Goal: Book appointment/travel/reservation

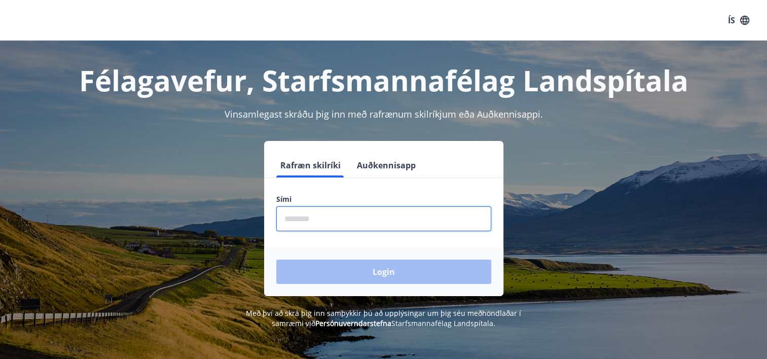
click at [314, 220] on input "phone" at bounding box center [383, 218] width 215 height 25
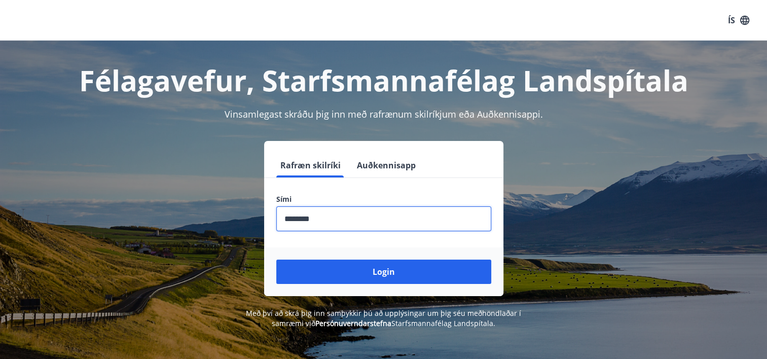
type input "********"
click at [276, 259] on button "Login" at bounding box center [383, 271] width 215 height 24
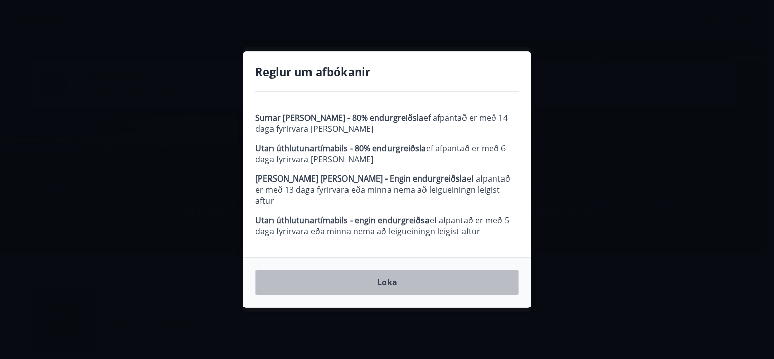
click at [405, 274] on button "Loka" at bounding box center [387, 282] width 264 height 25
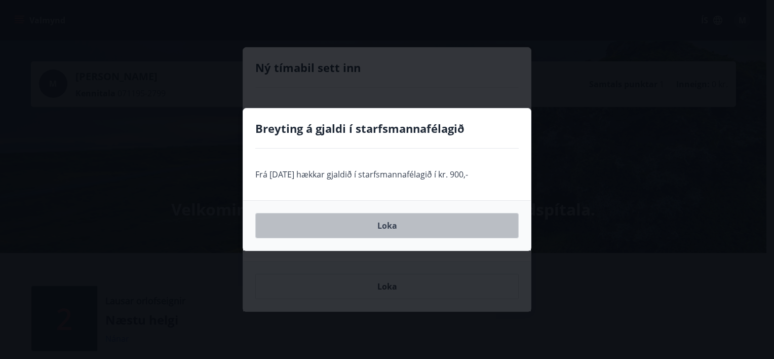
click at [399, 223] on button "Loka" at bounding box center [387, 225] width 264 height 25
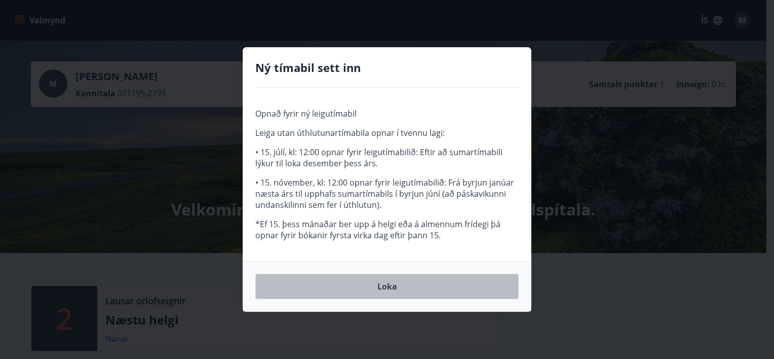
click at [397, 287] on button "Loka" at bounding box center [387, 286] width 264 height 25
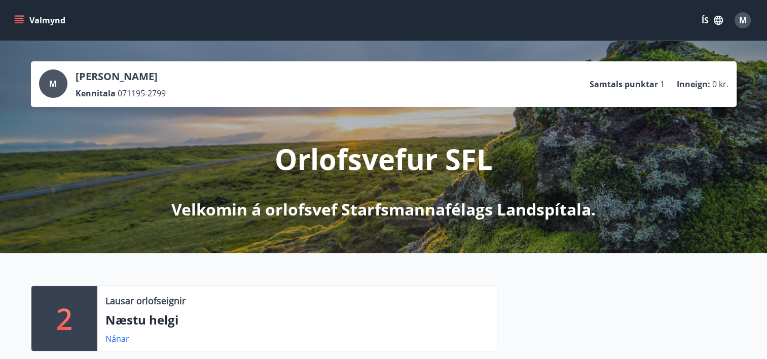
click at [397, 287] on div "Lausar orlofseignir Næstu helgi Nánar" at bounding box center [296, 318] width 399 height 65
click at [598, 121] on div "Orlofsvefur SFL Velkomin á orlofsvef Starfsmannafélags Landspítala." at bounding box center [384, 164] width 568 height 114
click at [648, 110] on div "Orlofsvefur SFL Velkomin á orlofsvef Starfsmannafélags Landspítala." at bounding box center [384, 164] width 568 height 114
click at [761, 95] on div "M María Ósk Sigurðardóttir Kennitala 071195-2799 Samtals punktar 1 Inneign : 0 …" at bounding box center [383, 147] width 767 height 212
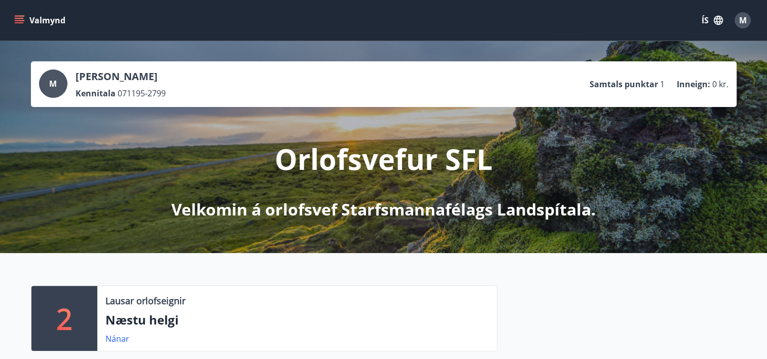
click at [760, 142] on div "M María Ósk Sigurðardóttir Kennitala 071195-2799 Samtals punktar 1 Inneign : 0 …" at bounding box center [383, 147] width 767 height 212
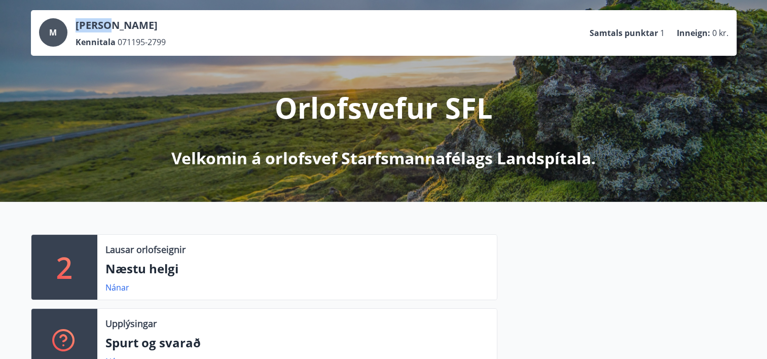
scroll to position [39, 0]
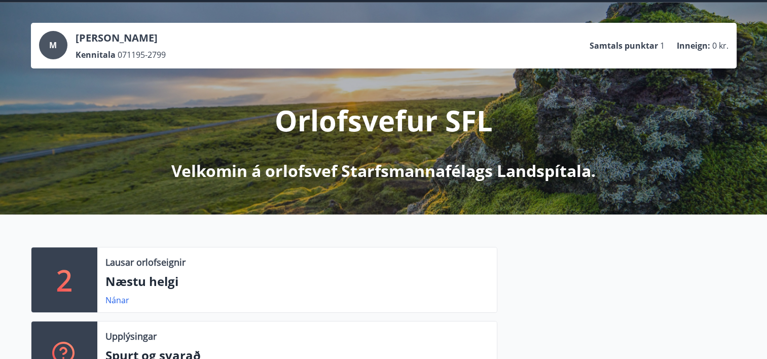
click at [513, 48] on div "M María Ósk Sigurðardóttir Kennitala 071195-2799 Samtals punktar 1 Inneign : 0 …" at bounding box center [383, 45] width 689 height 29
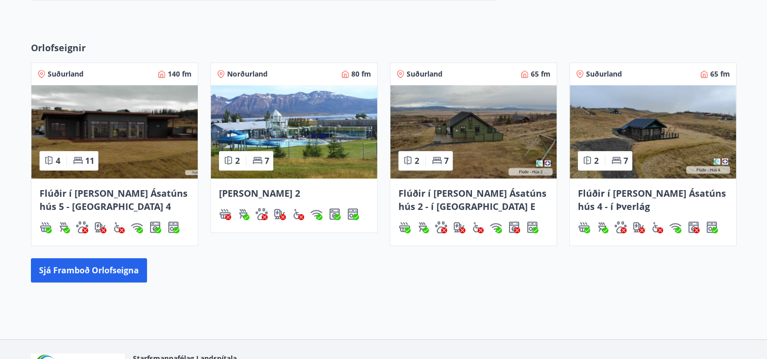
scroll to position [432, 0]
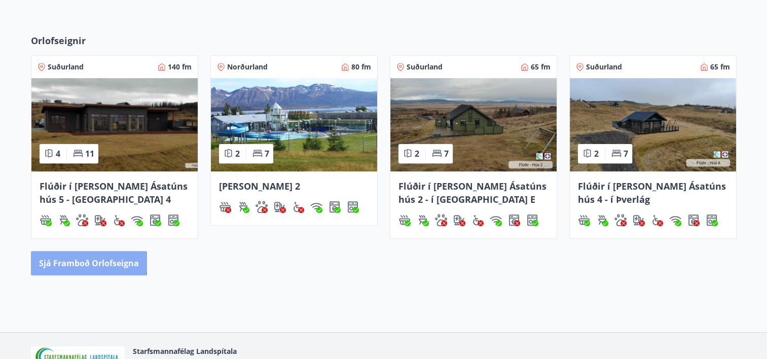
click at [84, 262] on button "Sjá framboð orlofseigna" at bounding box center [89, 263] width 116 height 24
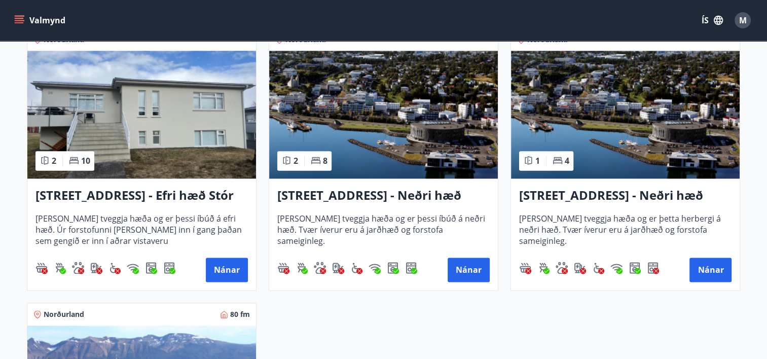
scroll to position [1326, 0]
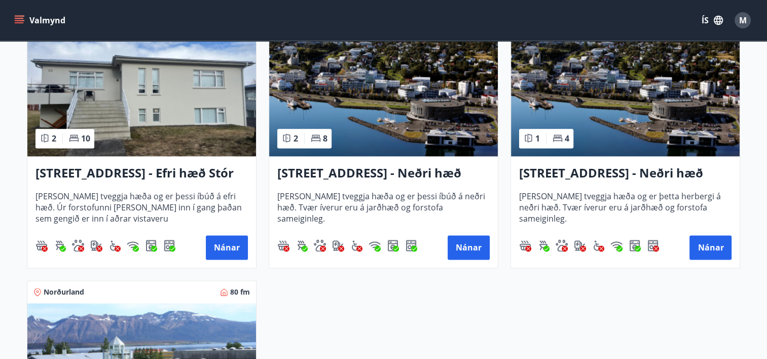
click at [596, 172] on h3 "Hrafnagilsstræti 26 - Neðri hæð íbúð 3" at bounding box center [625, 173] width 212 height 18
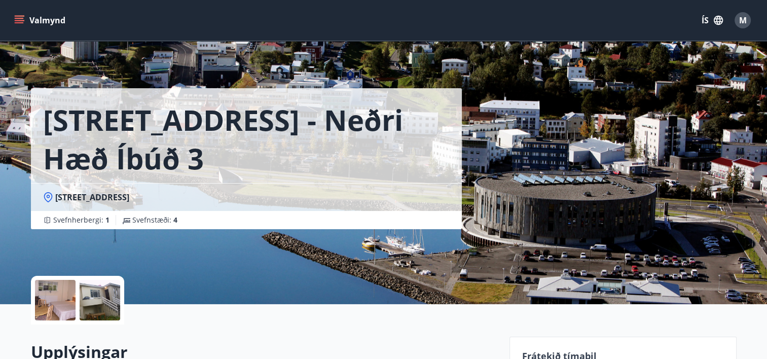
click at [596, 172] on div "Hrafnagilsstræti 26 - Neðri hæð íbúð 3 Hrafnagilsstræti 26 Svefnherbergi : 1 Sv…" at bounding box center [383, 152] width 705 height 304
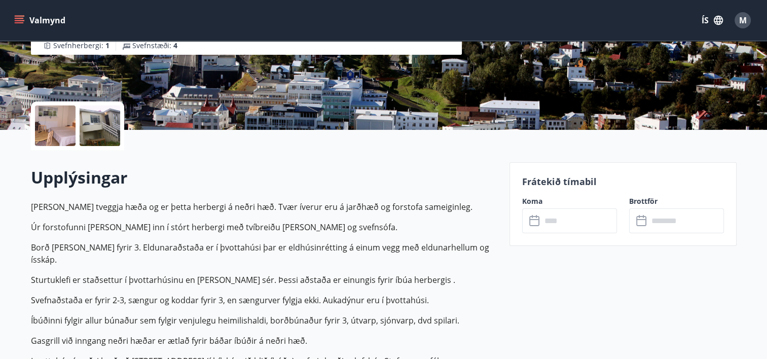
scroll to position [181, 0]
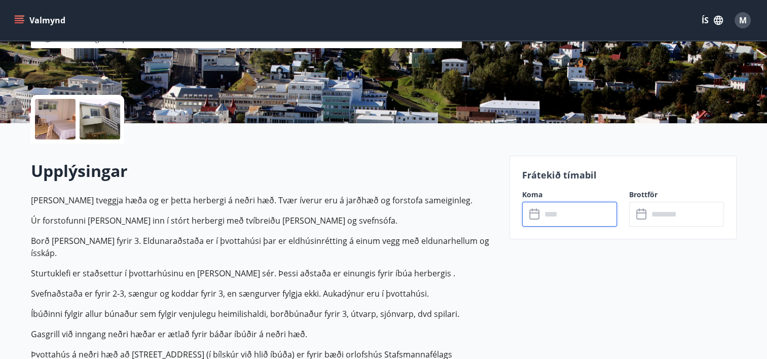
click at [584, 221] on input "text" at bounding box center [579, 214] width 76 height 25
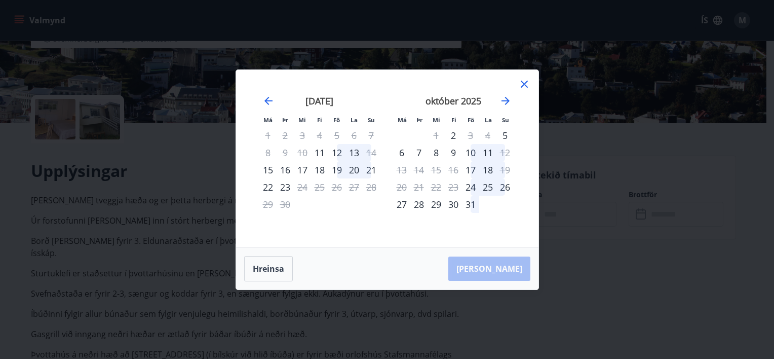
click at [505, 90] on div "október 2025" at bounding box center [453, 104] width 121 height 45
click at [505, 99] on icon "Move forward to switch to the next month." at bounding box center [506, 101] width 12 height 12
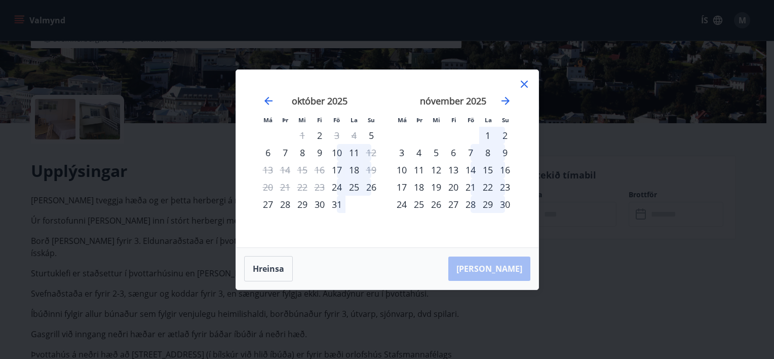
click at [337, 152] on div "10" at bounding box center [336, 152] width 17 height 17
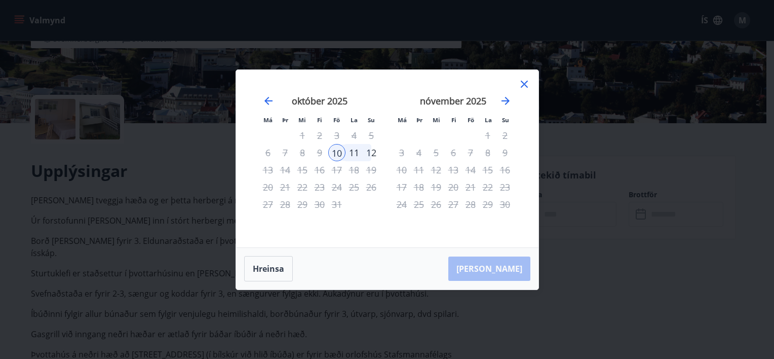
click at [323, 154] on div "9" at bounding box center [319, 152] width 17 height 17
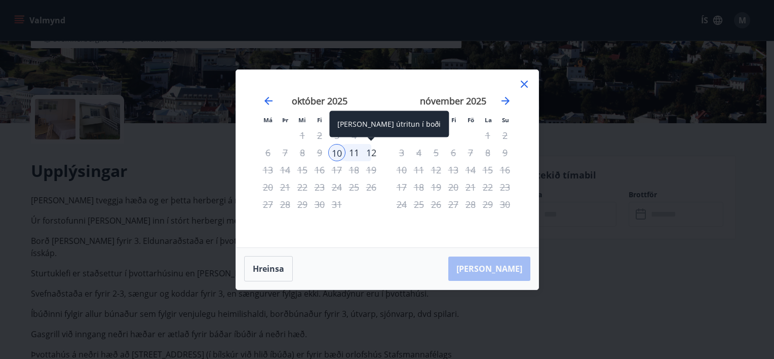
click at [377, 153] on div "12" at bounding box center [371, 152] width 17 height 17
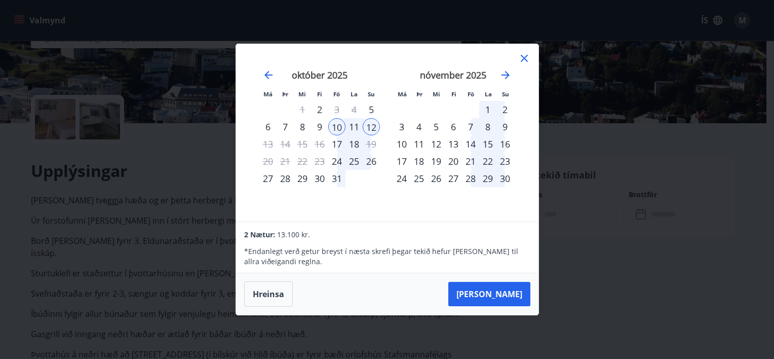
click at [355, 144] on div "18" at bounding box center [354, 143] width 17 height 17
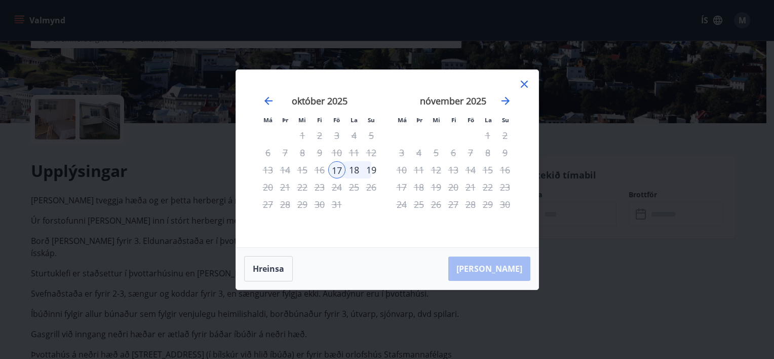
click at [523, 89] on icon at bounding box center [524, 84] width 12 height 12
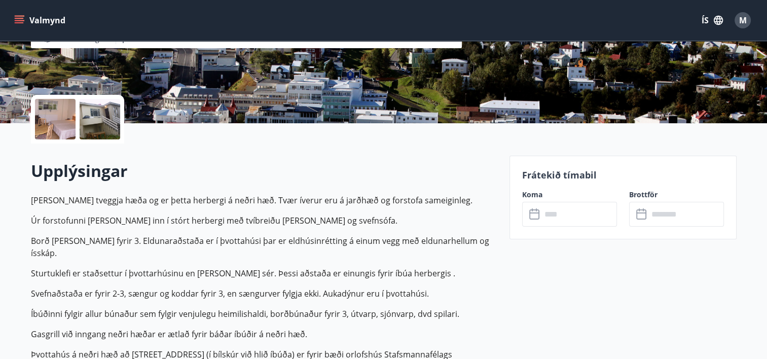
click at [23, 18] on icon "menu" at bounding box center [19, 18] width 9 height 1
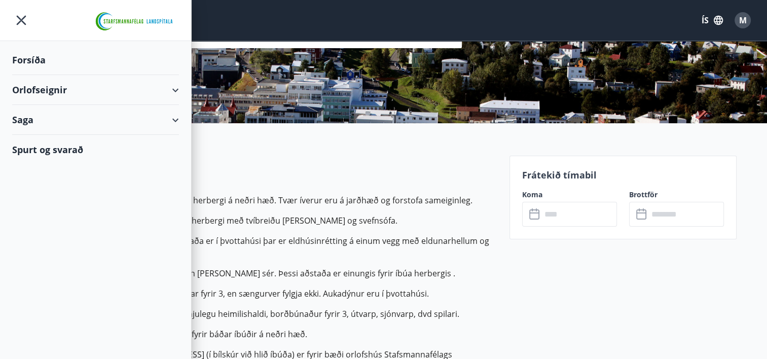
click at [175, 123] on div "Saga" at bounding box center [95, 120] width 167 height 30
click at [51, 188] on div "Punktar" at bounding box center [95, 187] width 151 height 21
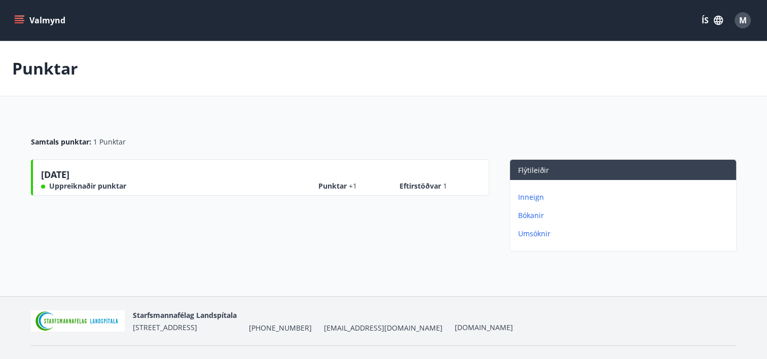
click at [538, 196] on p "Inneign" at bounding box center [625, 197] width 214 height 10
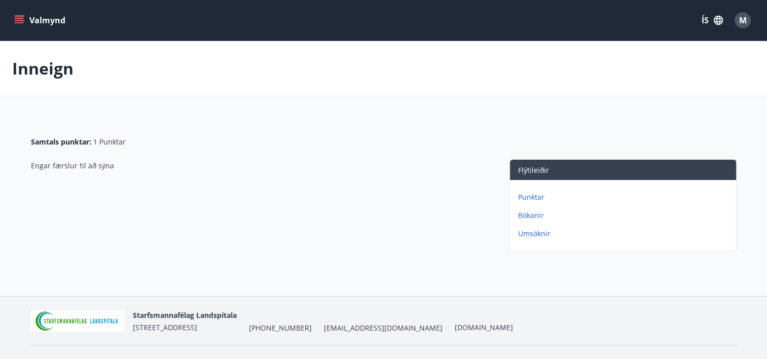
click at [43, 21] on button "Valmynd" at bounding box center [40, 20] width 57 height 18
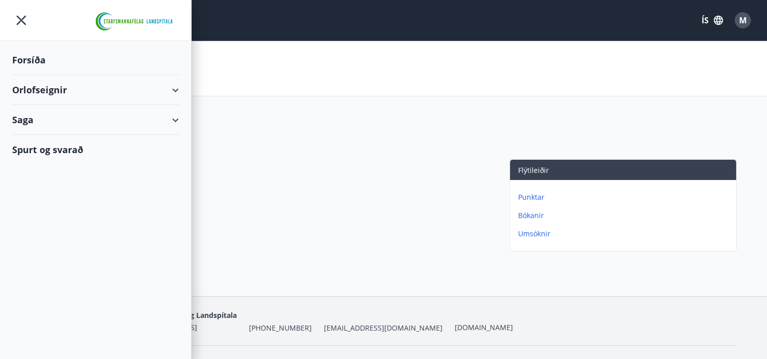
click at [175, 90] on div "Orlofseignir" at bounding box center [95, 90] width 167 height 30
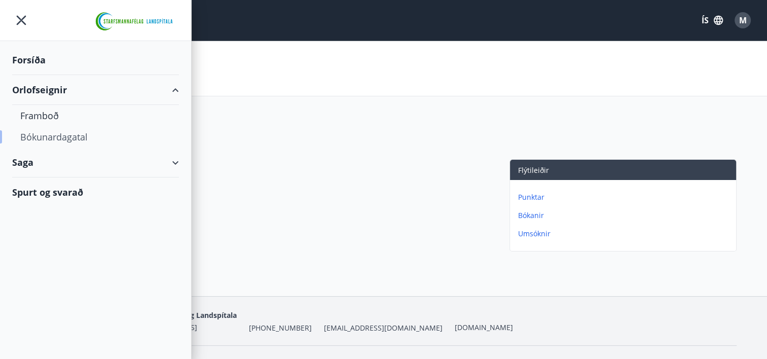
click at [57, 134] on div "Bókunardagatal" at bounding box center [95, 136] width 151 height 21
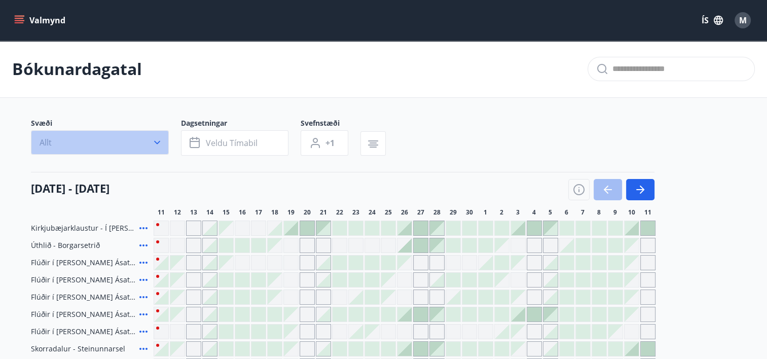
click at [160, 137] on icon "button" at bounding box center [157, 142] width 10 height 10
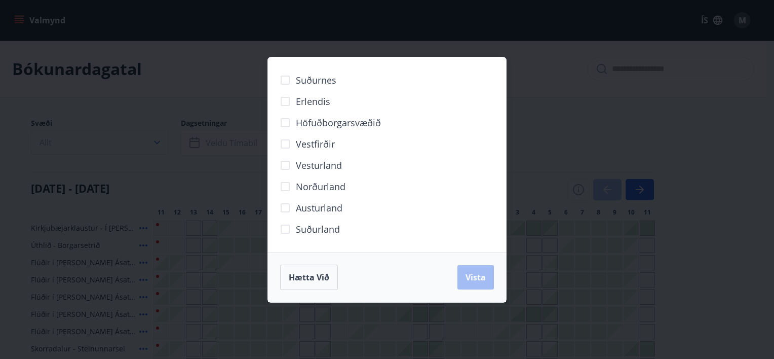
click at [160, 137] on div "Suðurnes Erlendis Höfuðborgarsvæðið Vestfirðir Vesturland Norðurland Austurland…" at bounding box center [387, 179] width 774 height 359
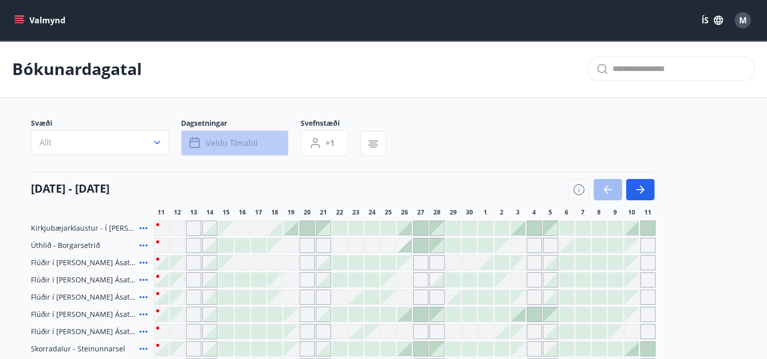
click at [230, 138] on span "Veldu tímabil" at bounding box center [232, 142] width 52 height 11
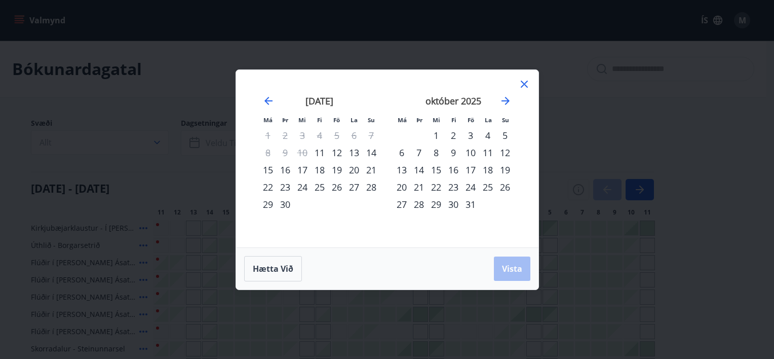
click at [257, 252] on div "Hætta við Vista" at bounding box center [387, 268] width 303 height 42
click at [527, 83] on icon at bounding box center [524, 84] width 12 height 12
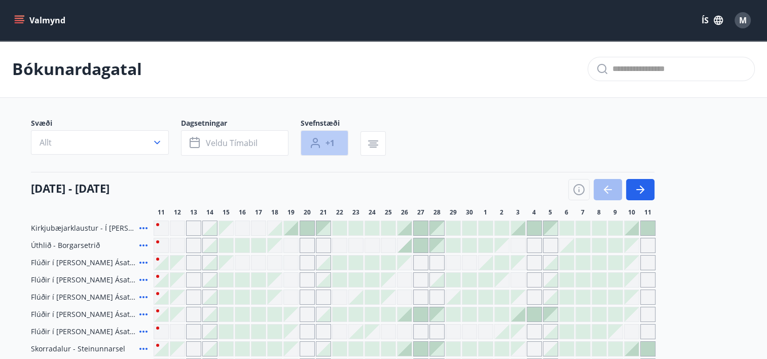
click at [313, 147] on icon "button" at bounding box center [315, 143] width 12 height 12
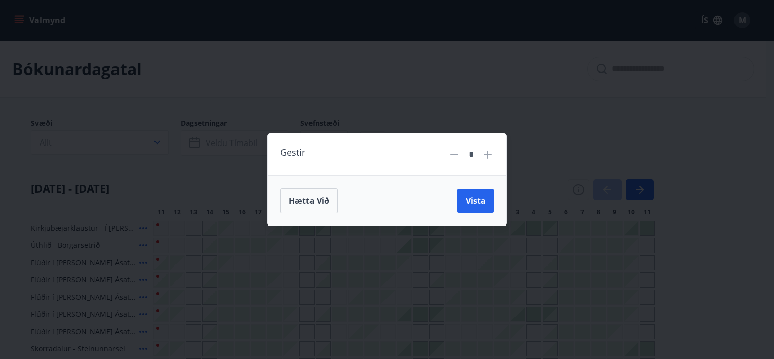
click at [492, 153] on icon at bounding box center [488, 154] width 12 height 12
type input "*"
click at [471, 204] on span "Vista" at bounding box center [476, 200] width 20 height 11
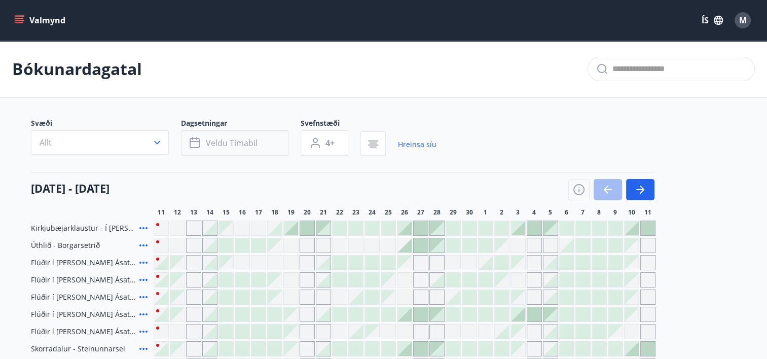
click at [248, 142] on span "Veldu tímabil" at bounding box center [232, 142] width 52 height 11
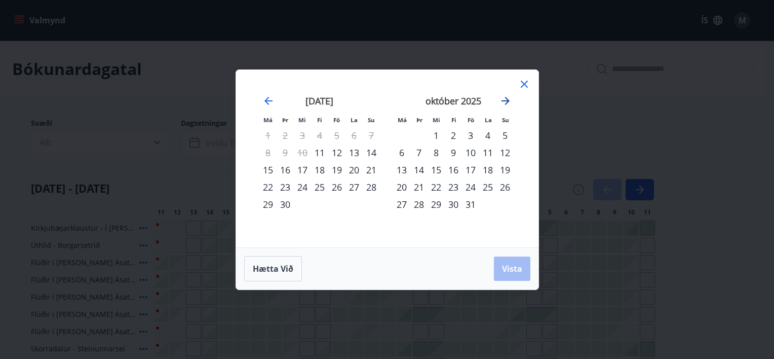
click at [505, 101] on icon "Move forward to switch to the next month." at bounding box center [506, 101] width 8 height 8
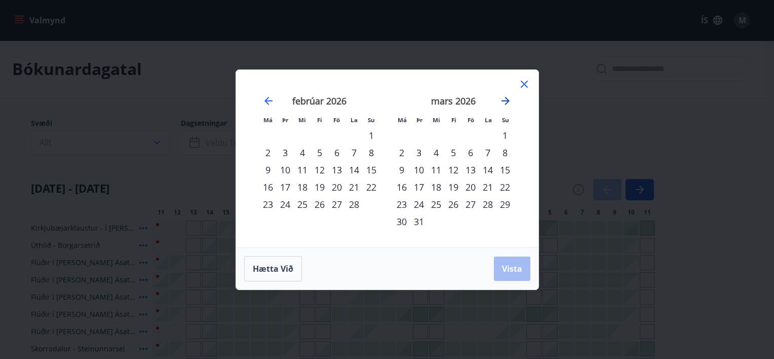
click at [505, 101] on icon "Move forward to switch to the next month." at bounding box center [506, 101] width 8 height 8
click at [271, 150] on div "4" at bounding box center [267, 152] width 17 height 17
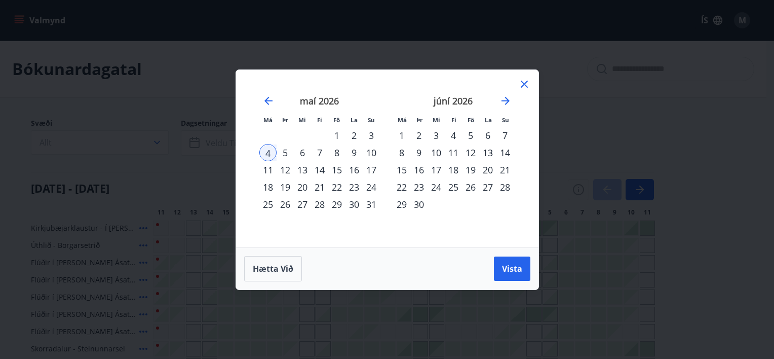
click at [267, 168] on div "11" at bounding box center [267, 169] width 17 height 17
click at [521, 267] on span "Vista" at bounding box center [512, 268] width 20 height 11
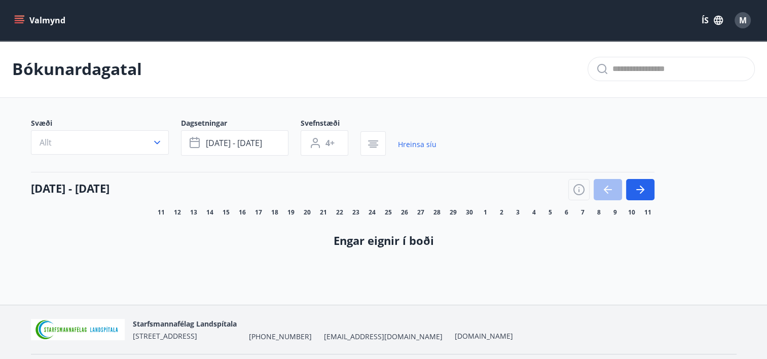
click at [16, 17] on icon "menu" at bounding box center [19, 20] width 10 height 10
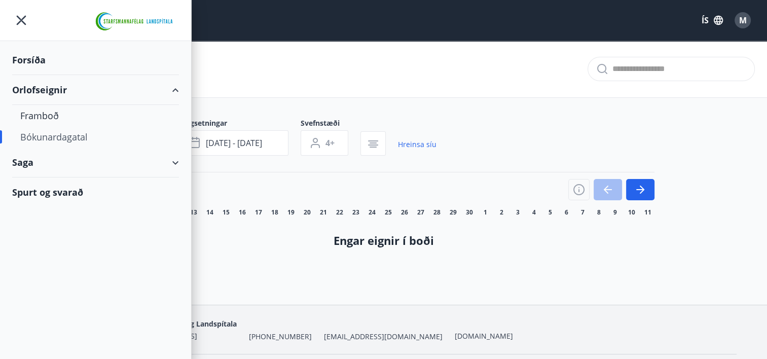
click at [26, 59] on div "Forsíða" at bounding box center [95, 60] width 167 height 30
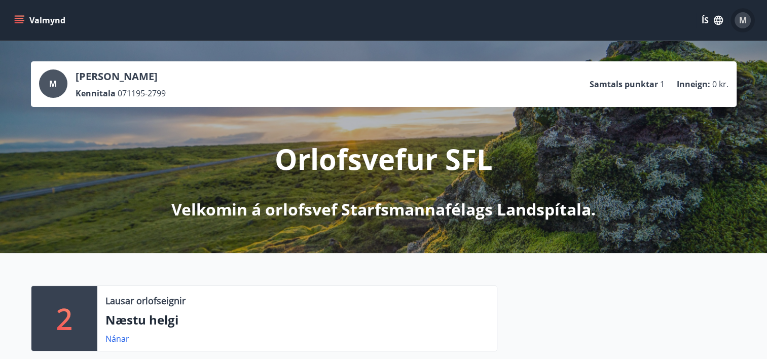
click at [739, 18] on span "M" at bounding box center [743, 20] width 8 height 11
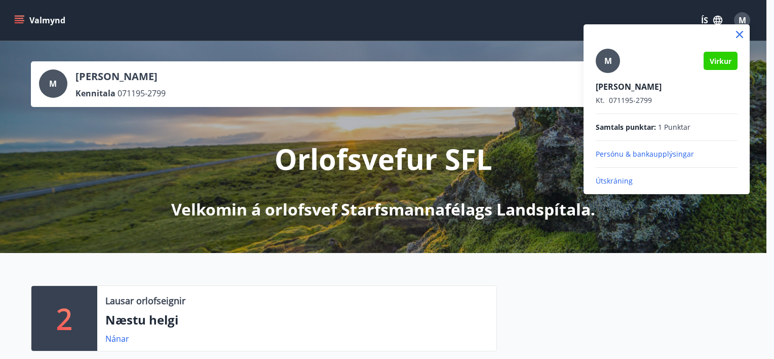
click at [771, 46] on div at bounding box center [387, 179] width 774 height 359
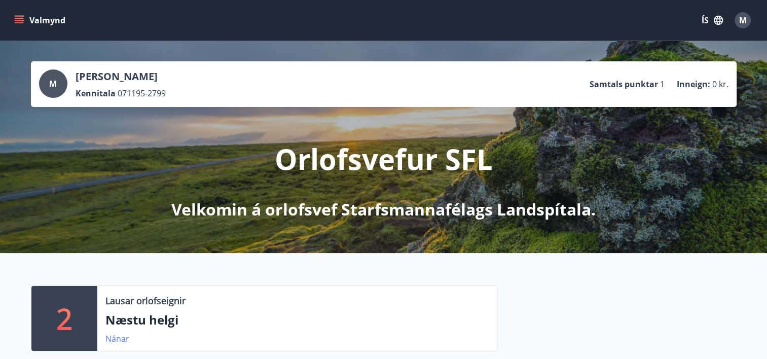
click at [115, 337] on link "Nánar" at bounding box center [117, 338] width 24 height 11
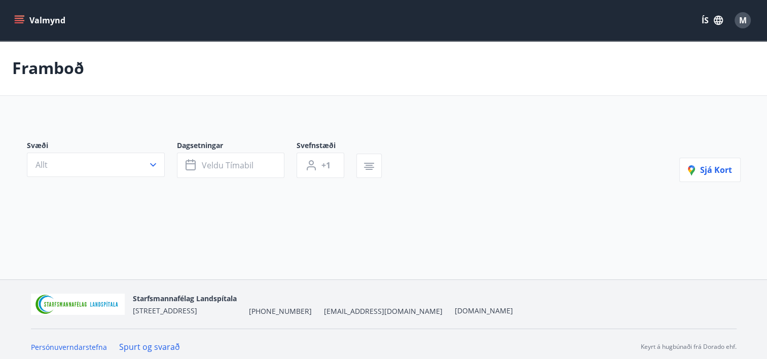
type input "*"
